Goal: Task Accomplishment & Management: Manage account settings

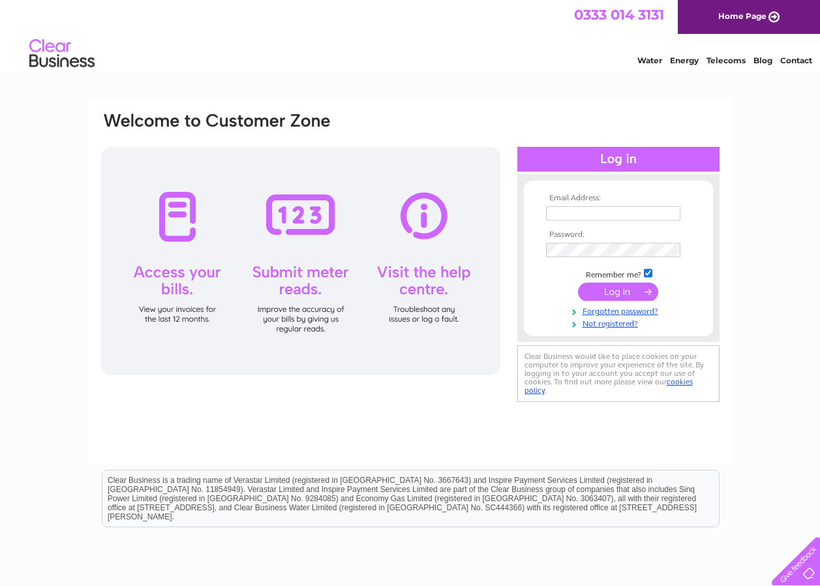
type input "[EMAIL_ADDRESS][DOMAIN_NAME]"
click at [595, 288] on input "submit" at bounding box center [618, 291] width 80 height 18
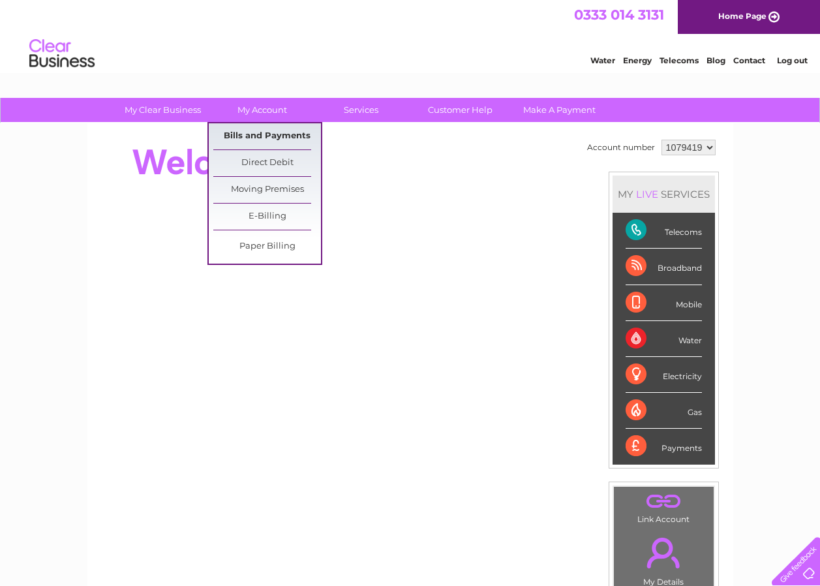
click at [255, 136] on link "Bills and Payments" at bounding box center [267, 136] width 108 height 26
